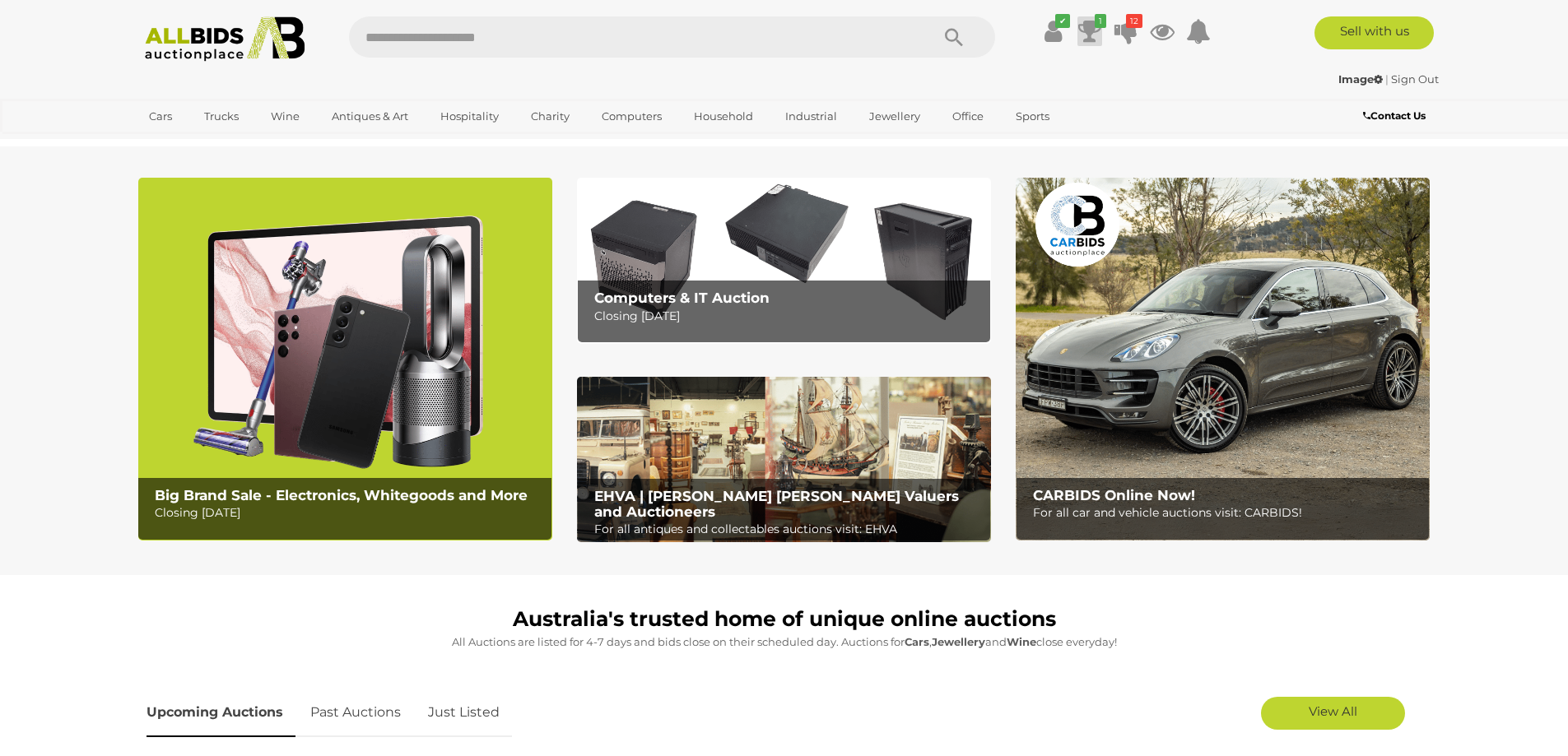
click at [1081, 30] on icon at bounding box center [1090, 32] width 23 height 30
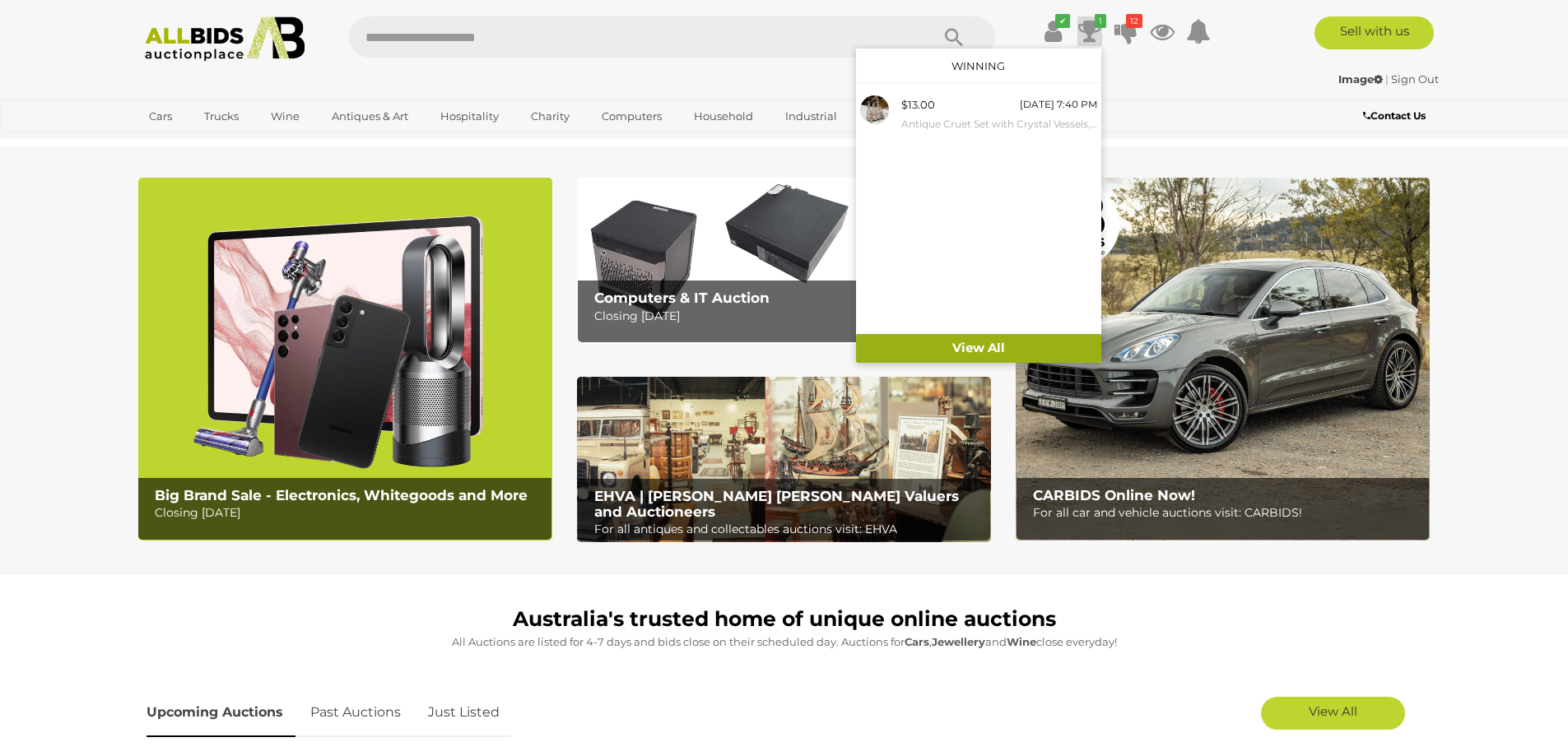
click at [979, 349] on link "View All" at bounding box center [979, 349] width 245 height 29
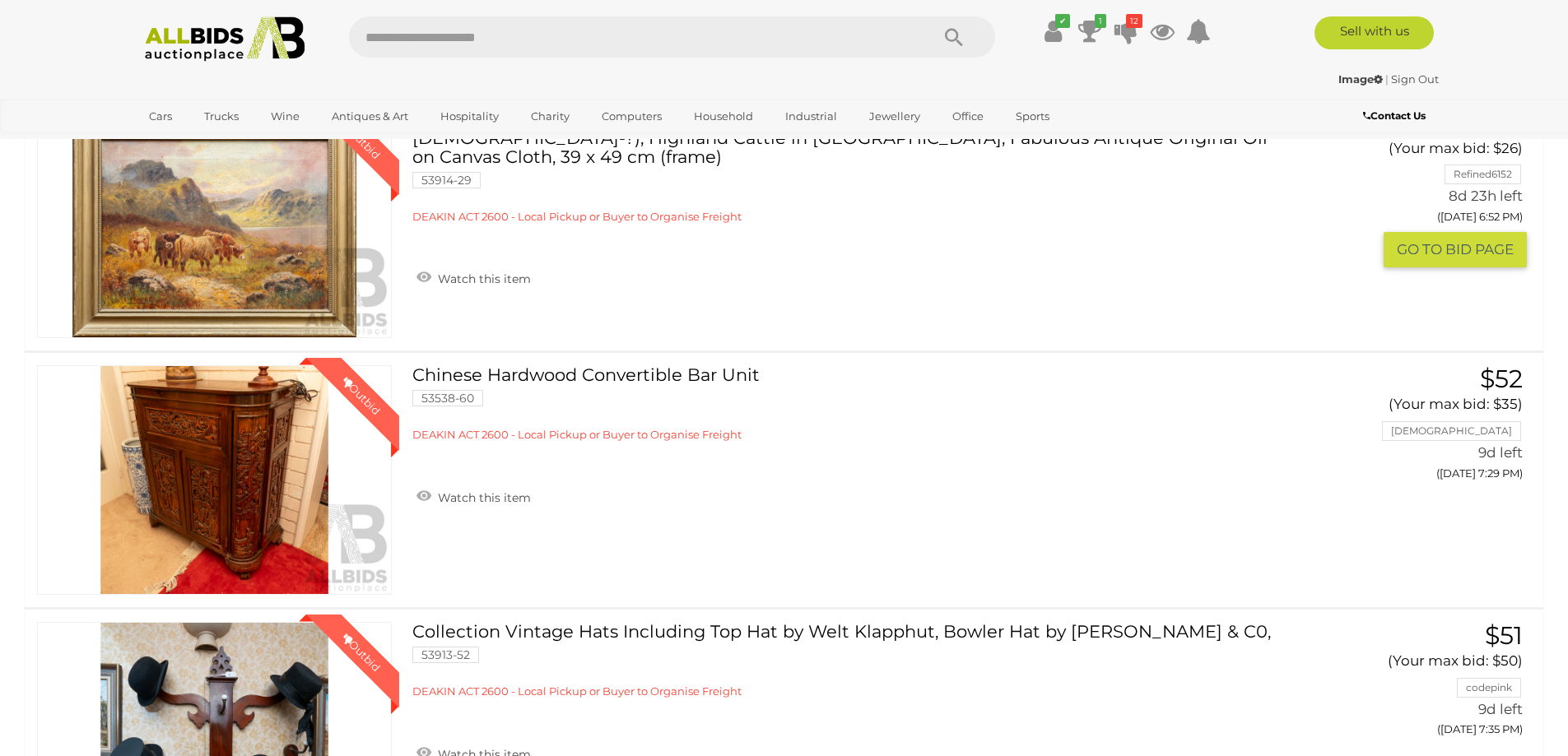
scroll to position [2222, 0]
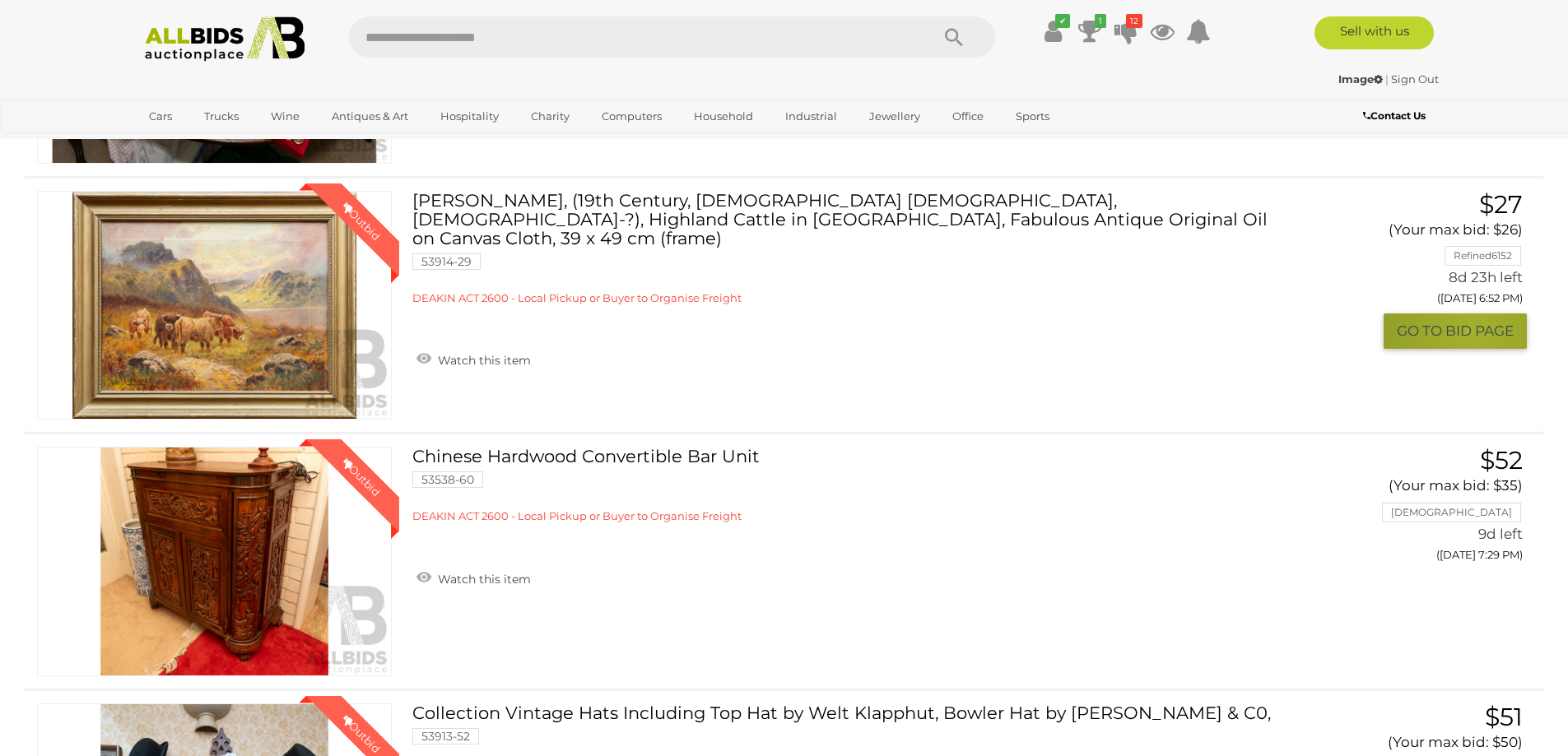
click at [1472, 333] on button "GO TO BID PAGE" at bounding box center [1455, 331] width 143 height 36
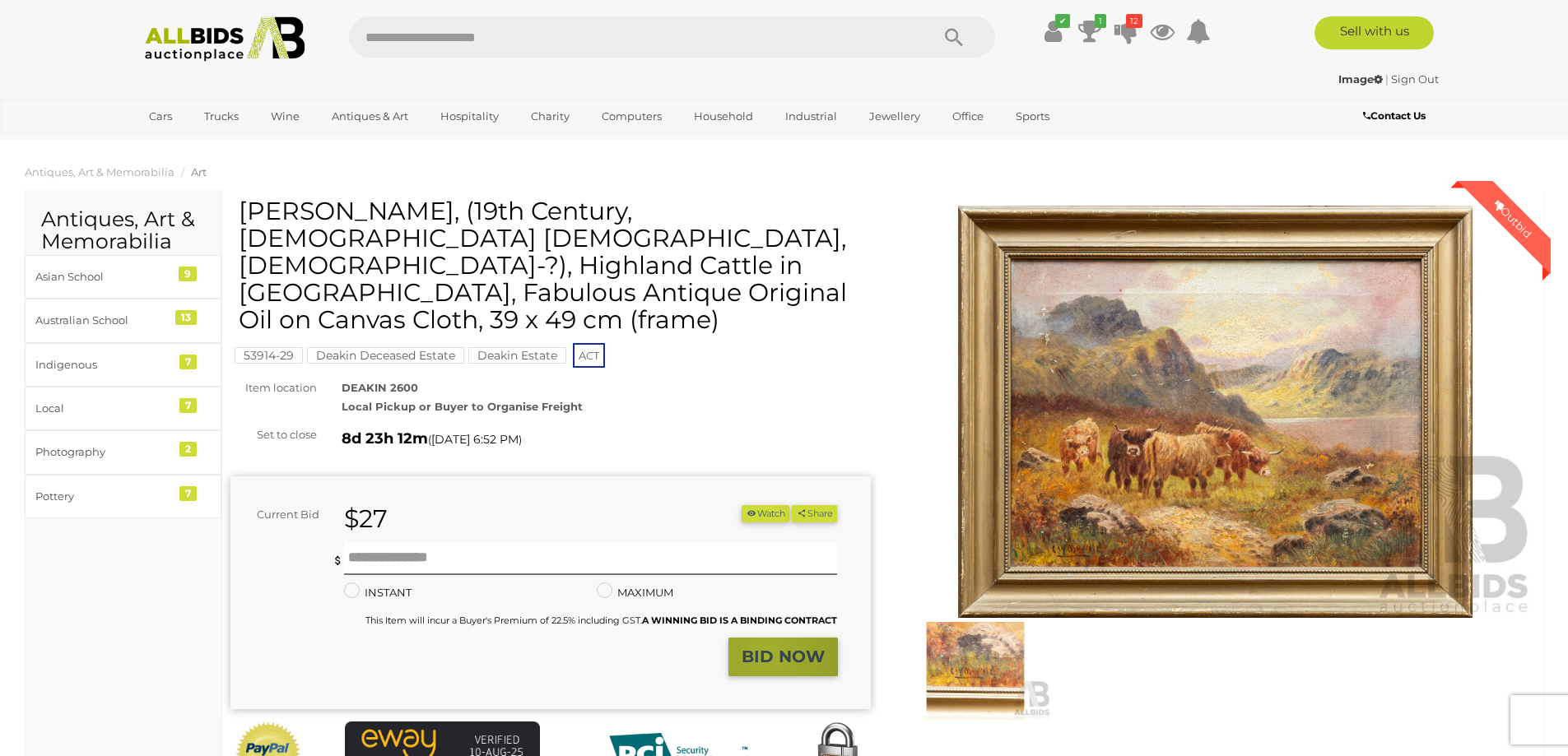
click at [765, 647] on strong "BID NOW" at bounding box center [783, 656] width 83 height 20
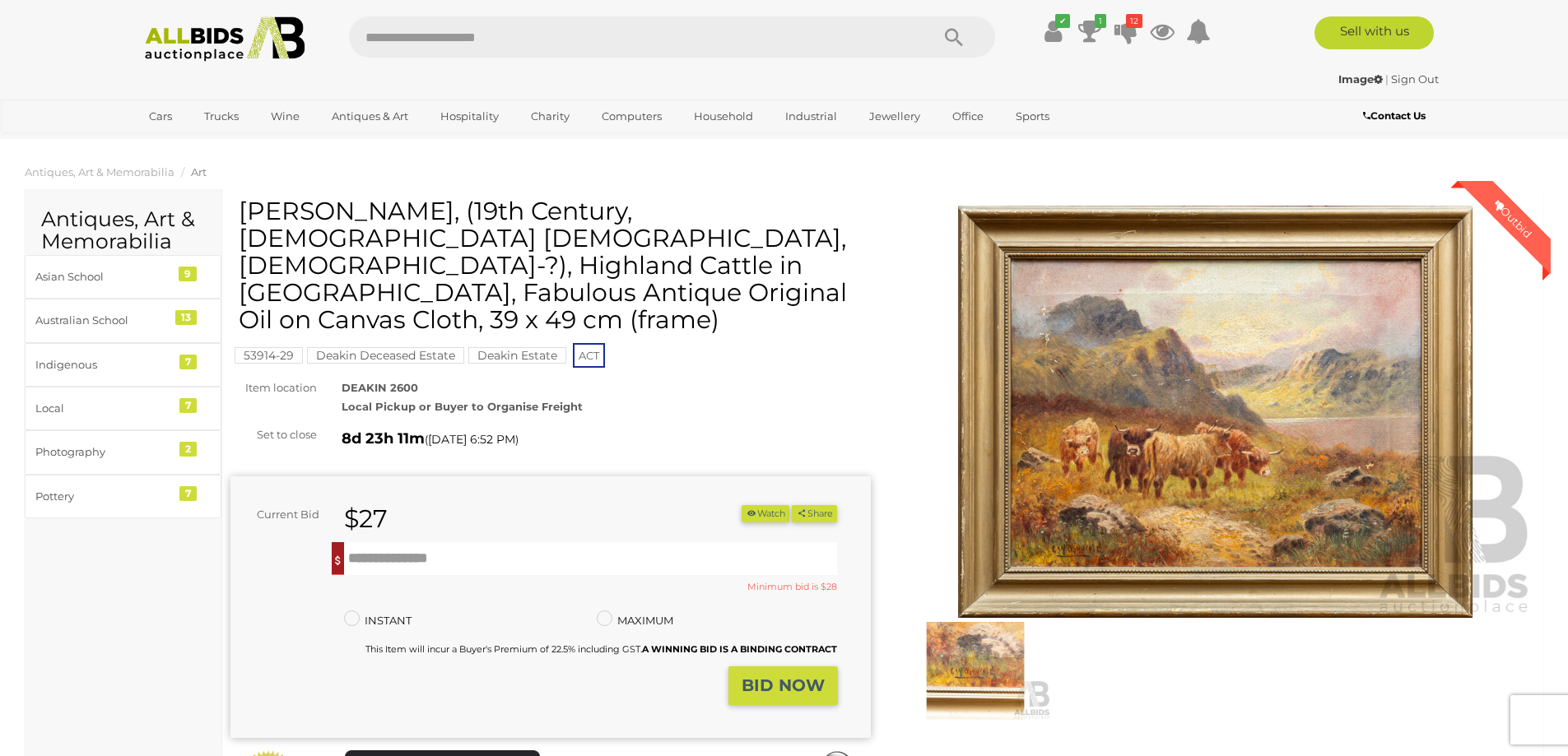
click at [762, 676] on strong "BID NOW" at bounding box center [783, 685] width 83 height 20
click at [436, 542] on input "text" at bounding box center [591, 558] width 494 height 33
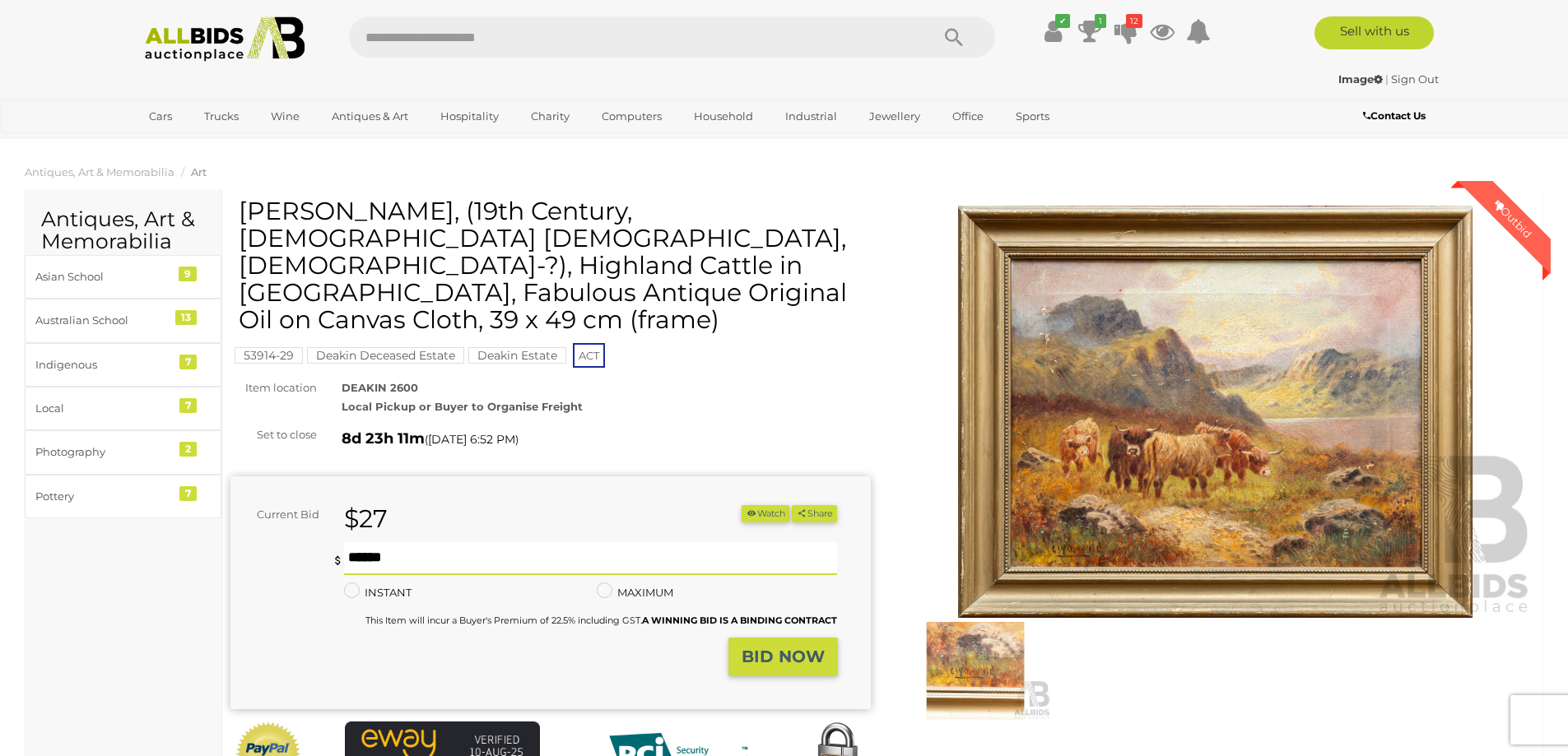
type input "**"
click at [785, 647] on strong "BID NOW" at bounding box center [783, 656] width 83 height 20
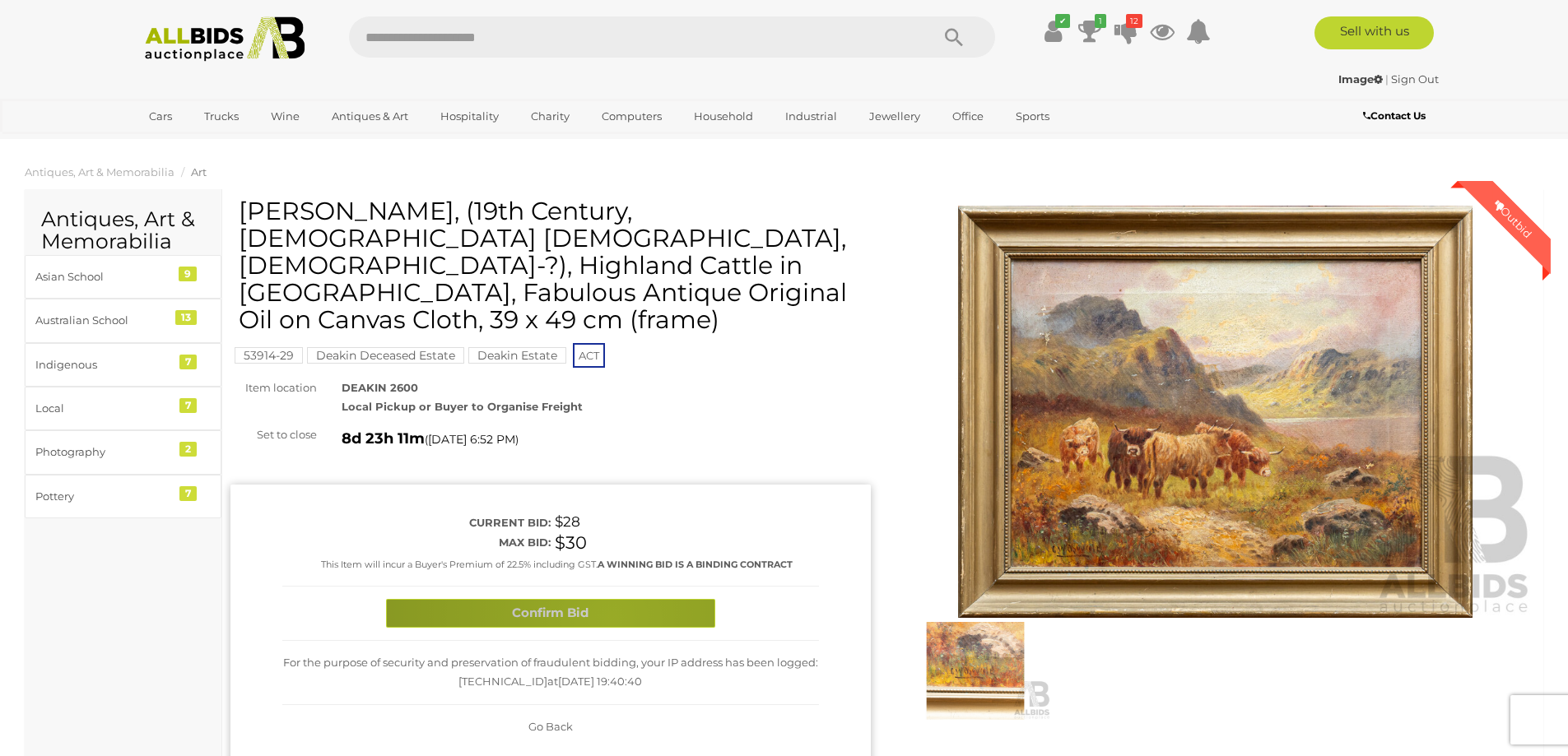
click at [611, 599] on button "Confirm Bid" at bounding box center [551, 613] width 329 height 29
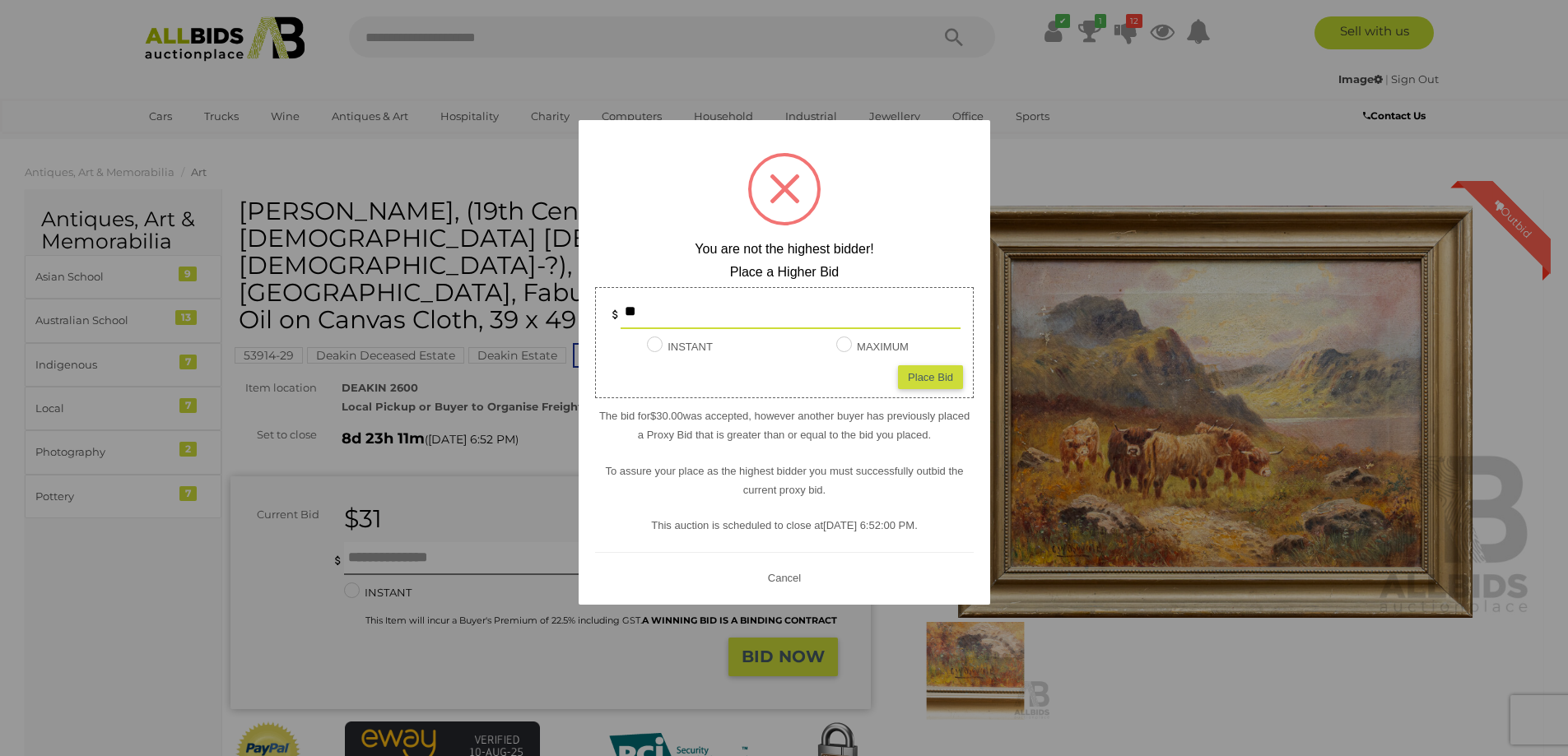
click at [792, 569] on button "Cancel" at bounding box center [784, 578] width 43 height 21
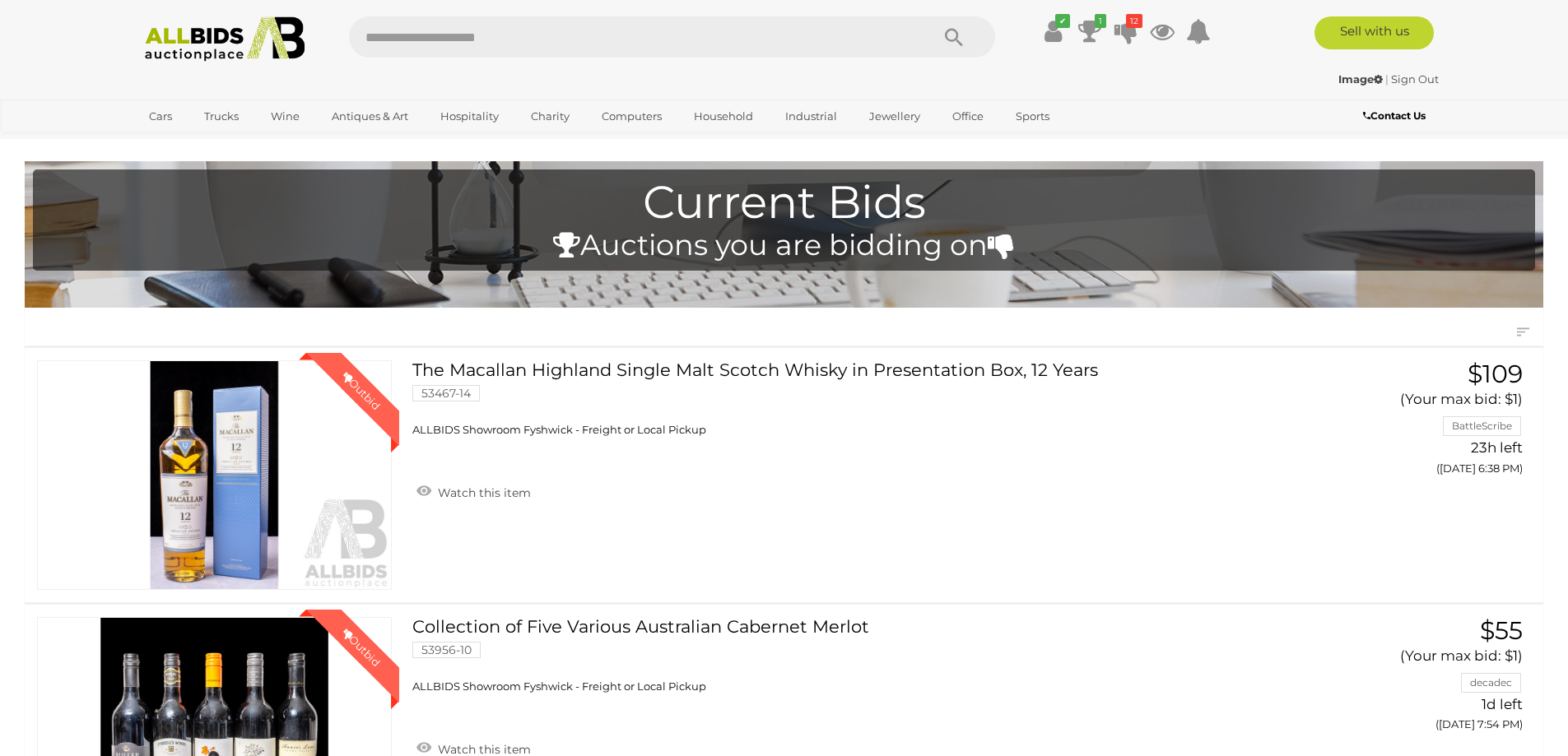
scroll to position [3325, 0]
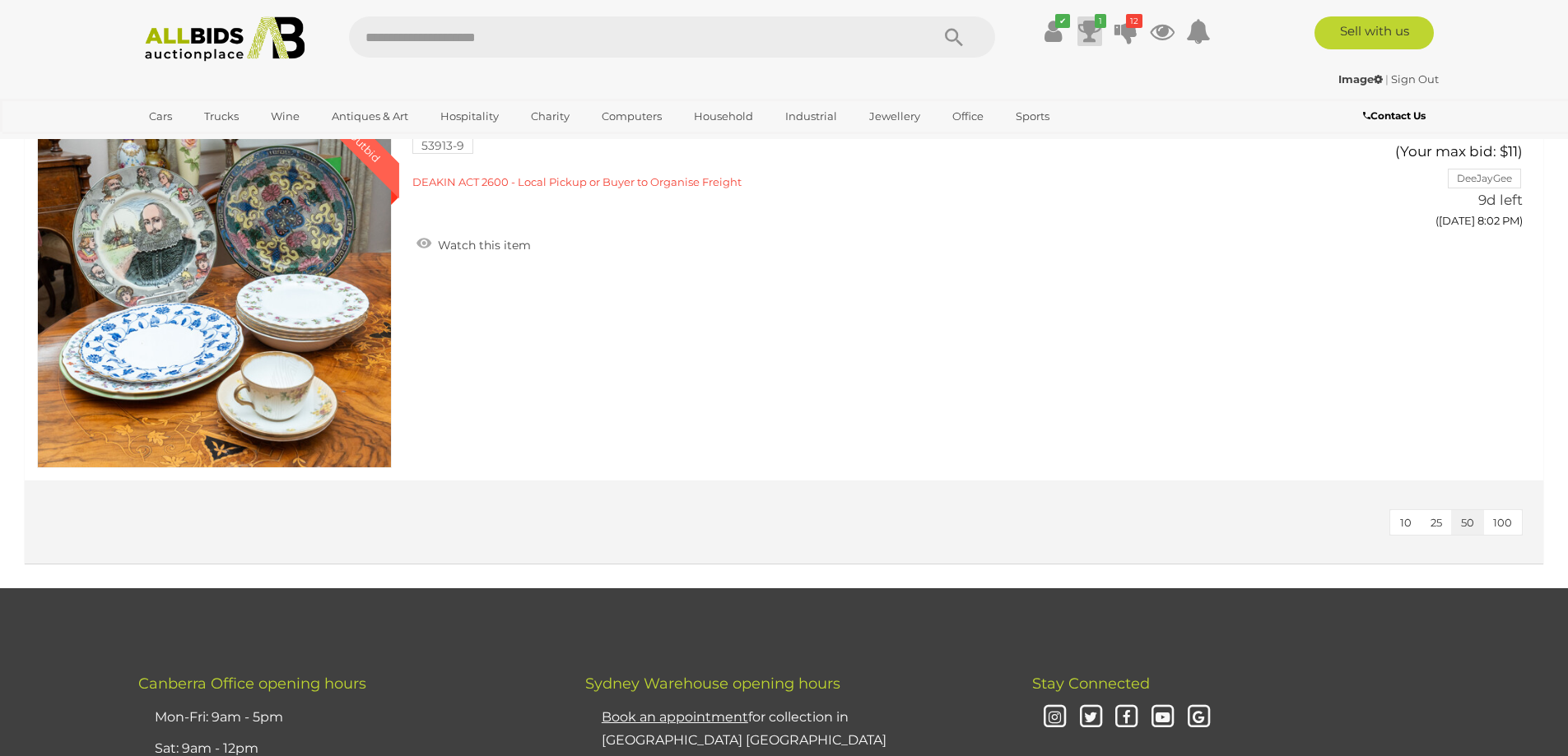
click at [1086, 26] on icon at bounding box center [1090, 32] width 23 height 30
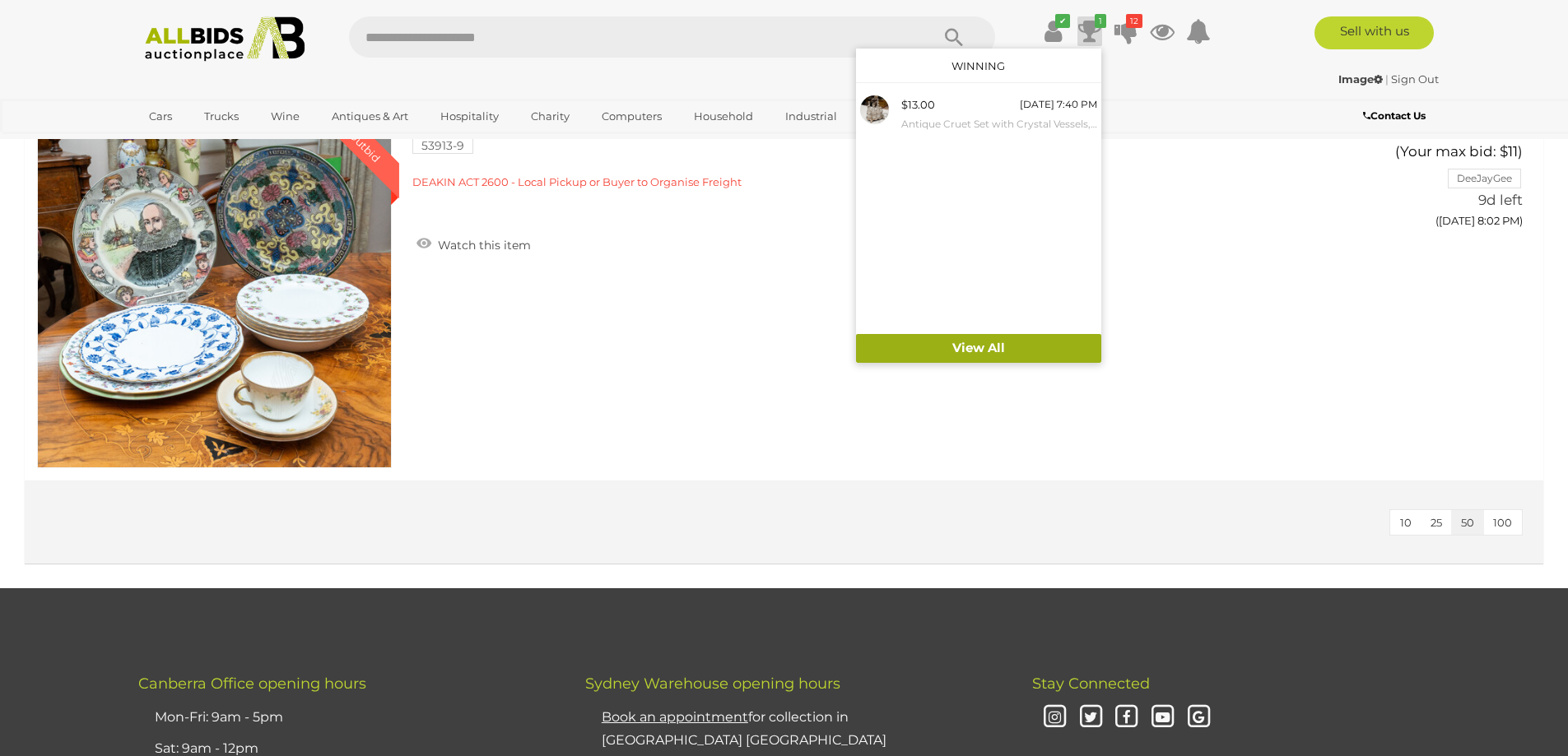
click at [985, 349] on link "View All" at bounding box center [979, 349] width 245 height 29
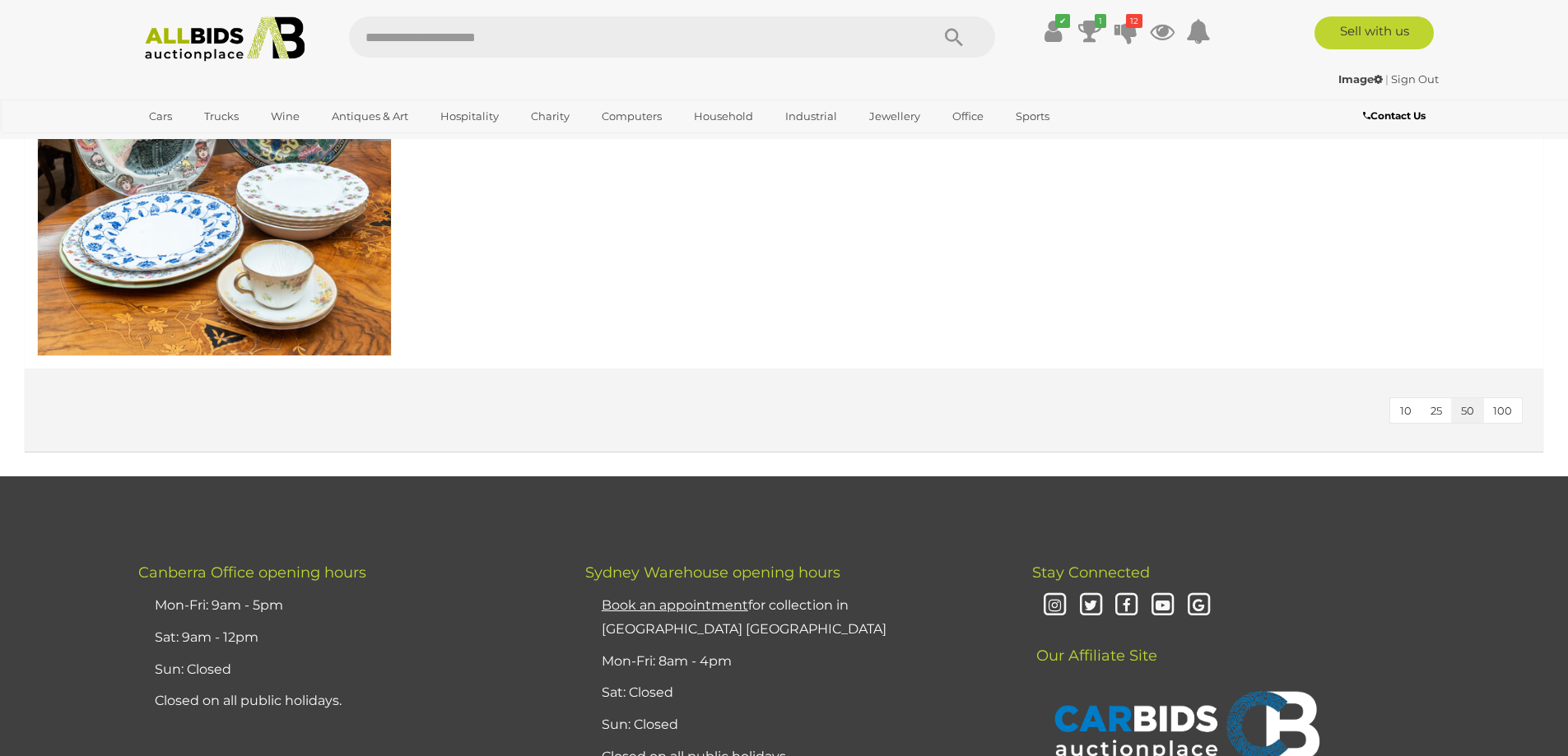
scroll to position [2633, 0]
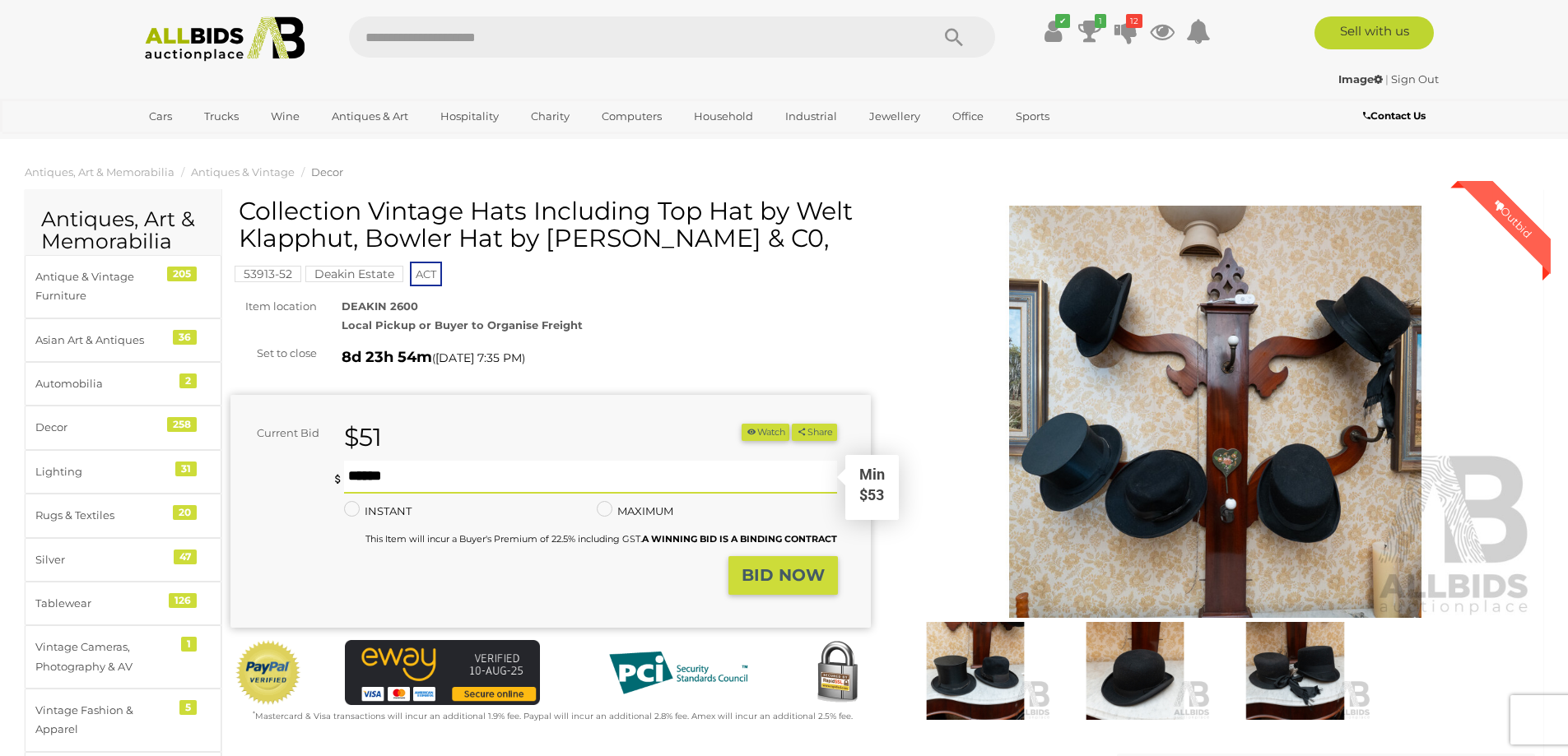
drag, startPoint x: 379, startPoint y: 473, endPoint x: 391, endPoint y: 478, distance: 13.0
click at [383, 478] on input "text" at bounding box center [591, 477] width 494 height 33
type input "**"
click at [775, 578] on strong "BID NOW" at bounding box center [783, 575] width 83 height 20
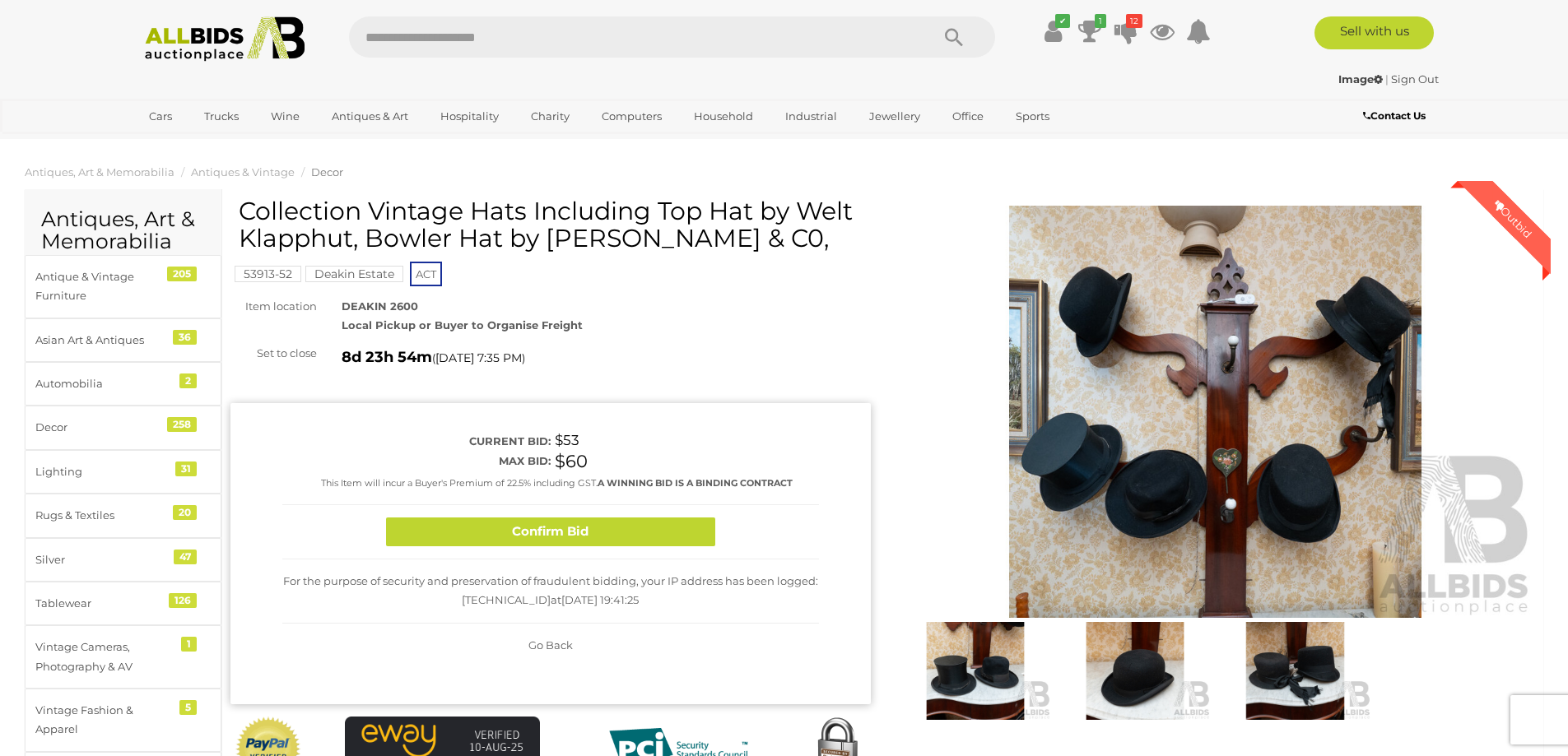
click at [583, 531] on button "Confirm Bid" at bounding box center [551, 532] width 329 height 29
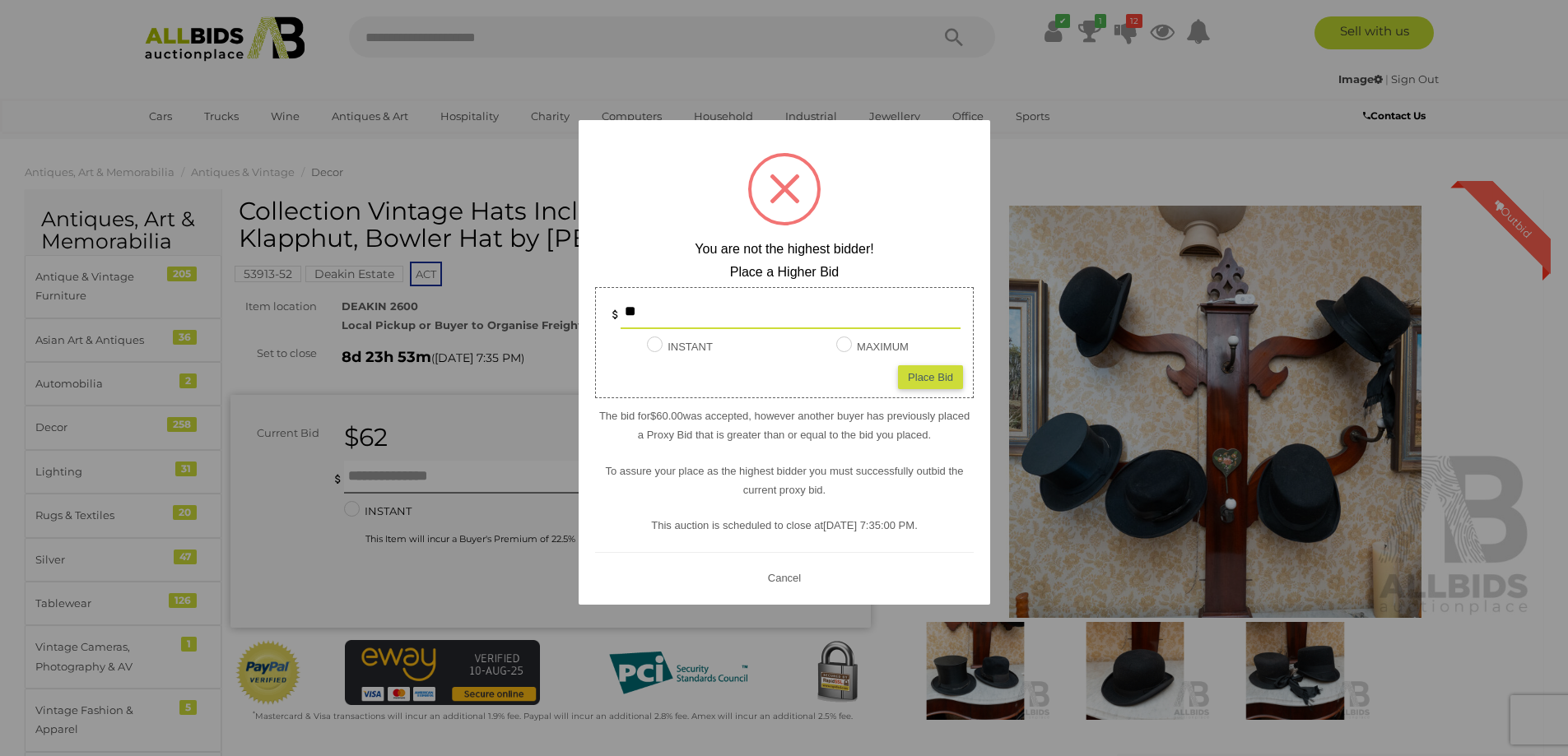
click at [929, 370] on div "Place Bid" at bounding box center [931, 377] width 65 height 24
type input "**"
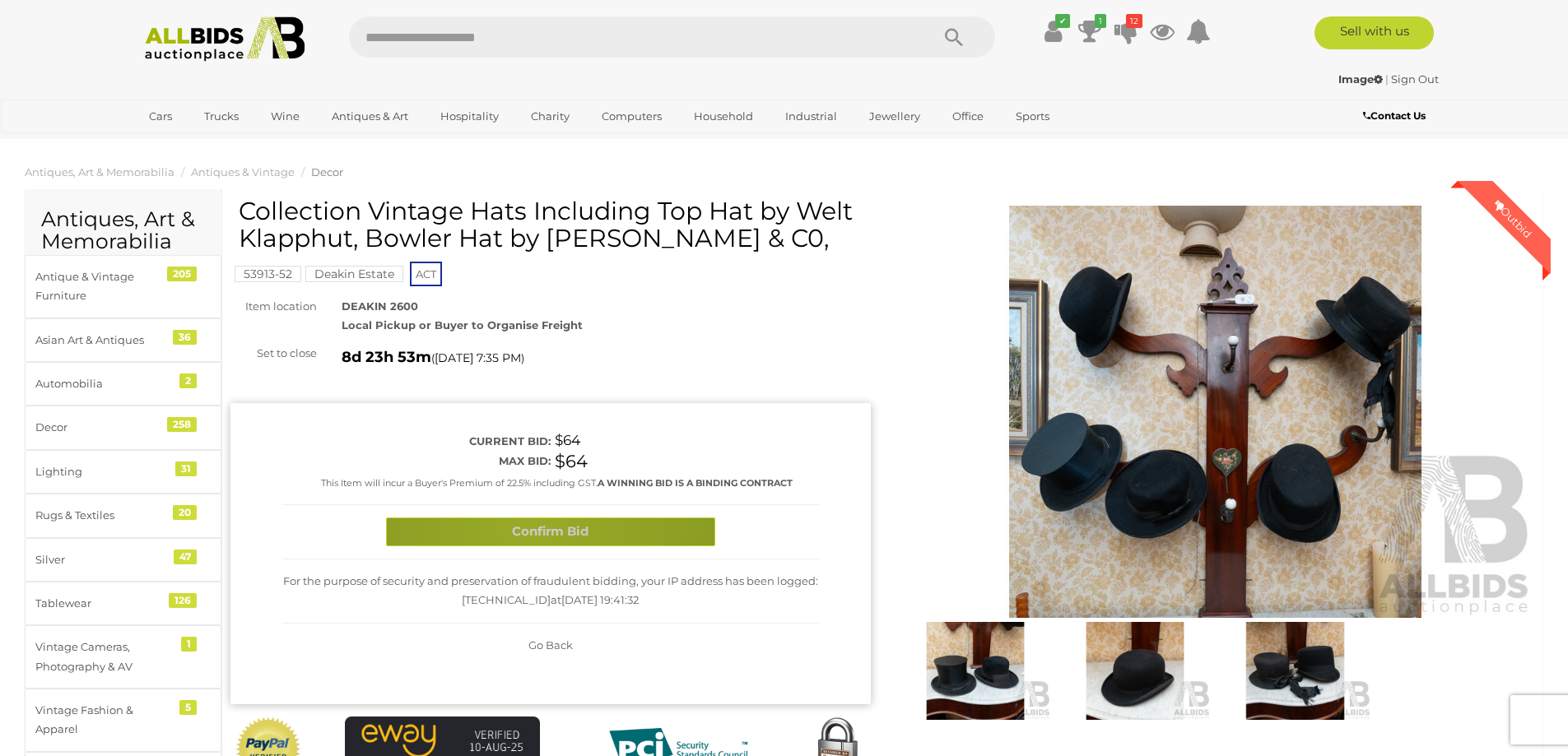
drag, startPoint x: 531, startPoint y: 525, endPoint x: 540, endPoint y: 523, distance: 9.2
click at [532, 525] on button "Confirm Bid" at bounding box center [551, 532] width 329 height 29
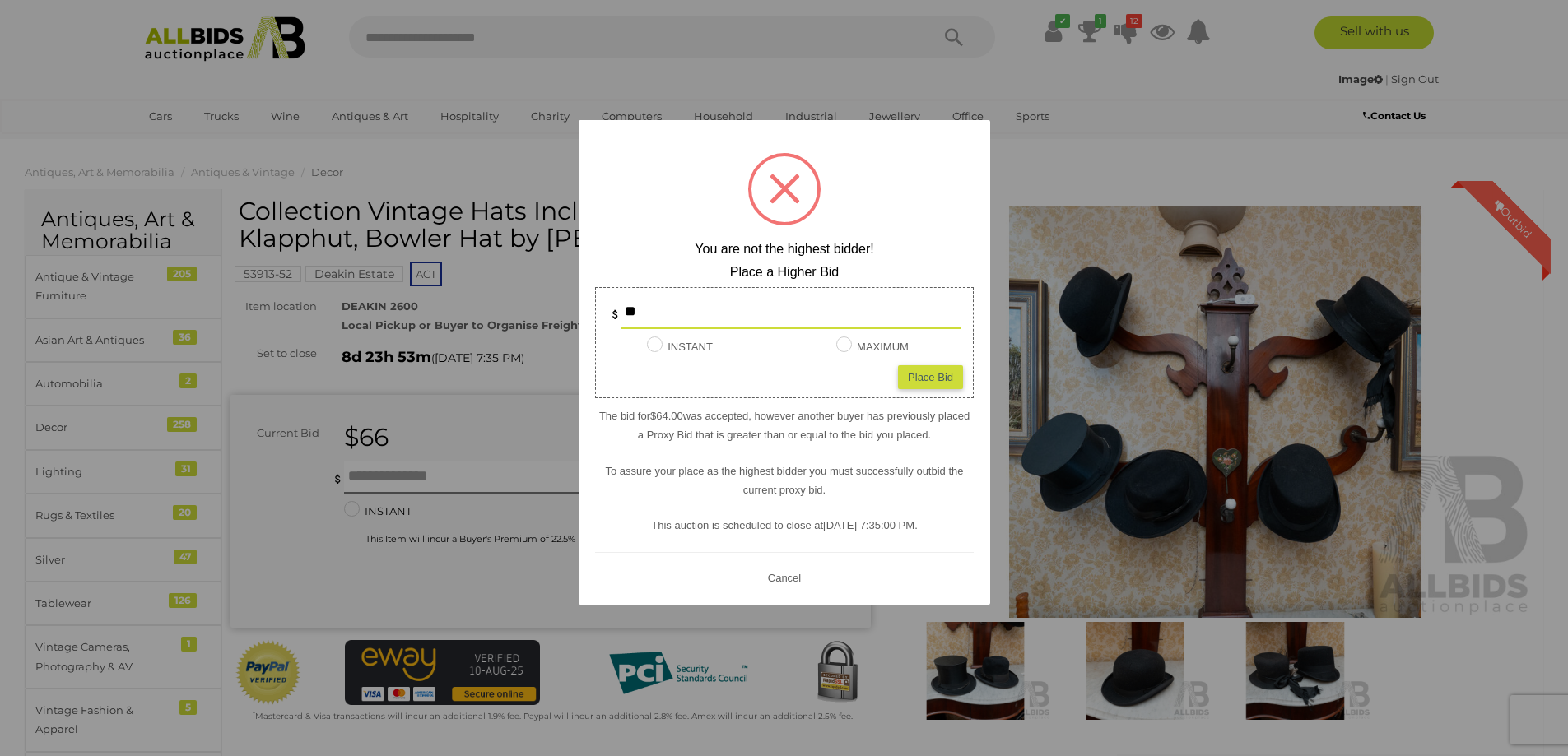
click at [930, 372] on div "Place Bid" at bounding box center [931, 377] width 65 height 24
type input "**"
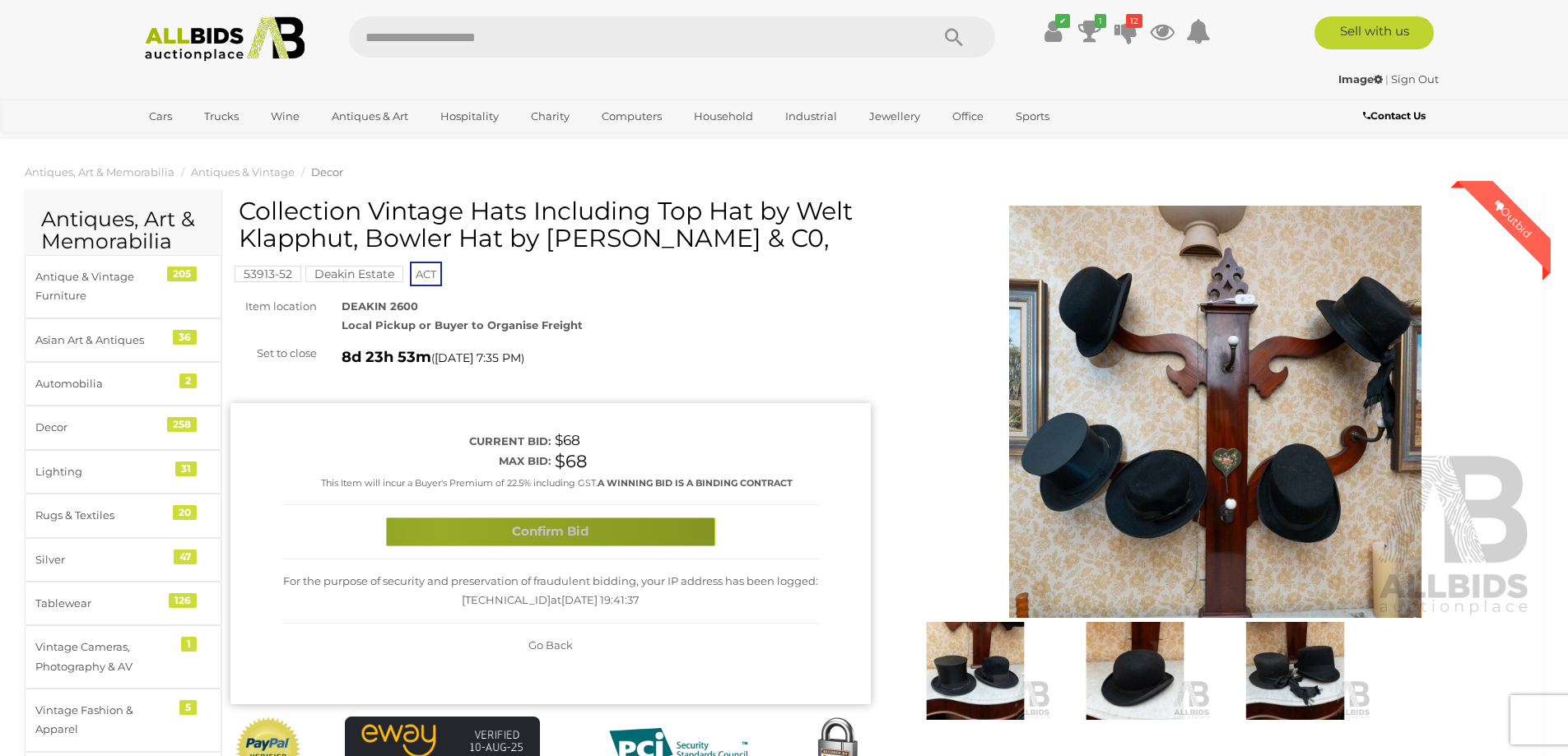
drag, startPoint x: 443, startPoint y: 532, endPoint x: 627, endPoint y: 498, distance: 187.1
click at [448, 532] on button "Confirm Bid" at bounding box center [551, 532] width 329 height 29
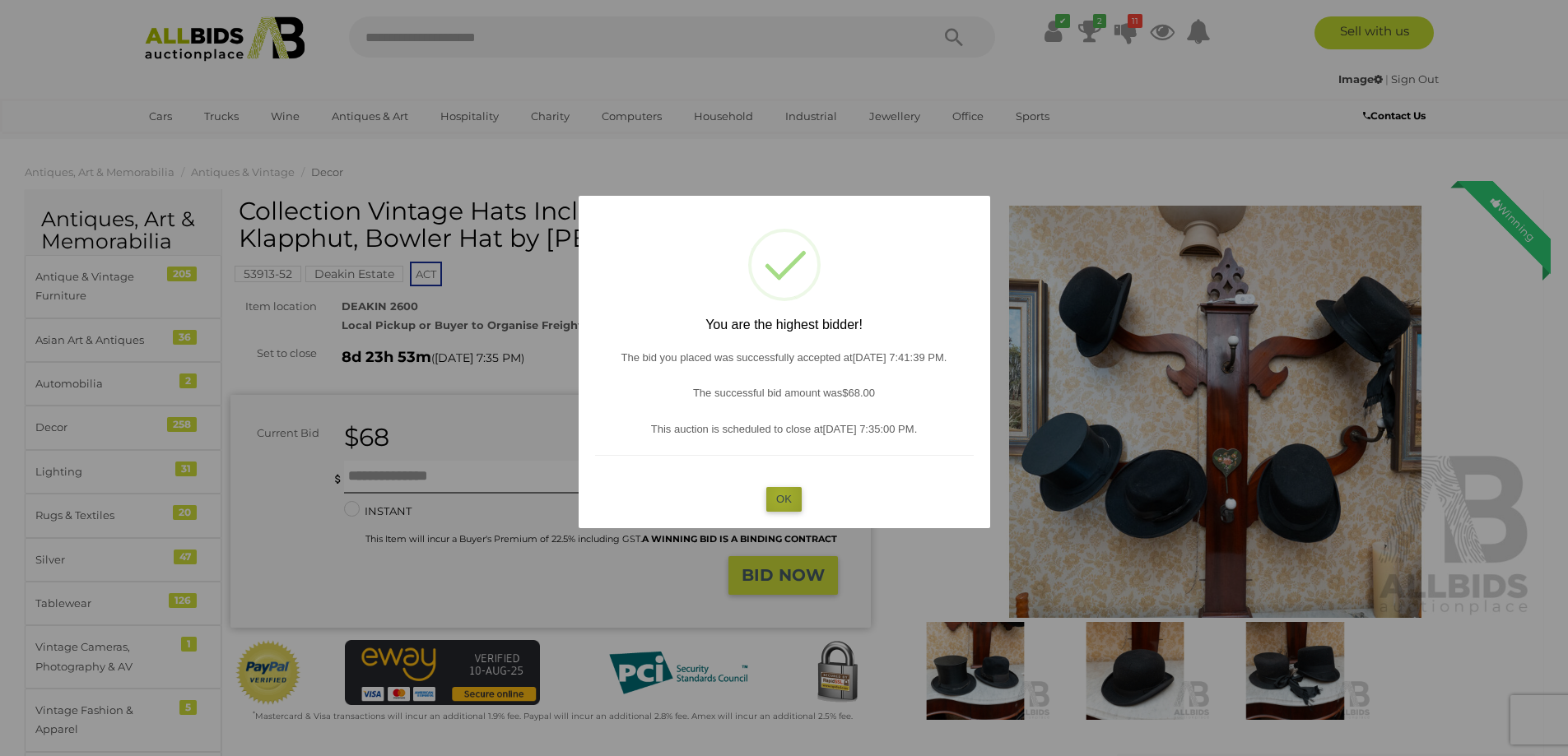
drag, startPoint x: 782, startPoint y: 495, endPoint x: 826, endPoint y: 490, distance: 44.3
click at [782, 496] on button "OK" at bounding box center [784, 499] width 36 height 24
